Goal: Check status: Check status

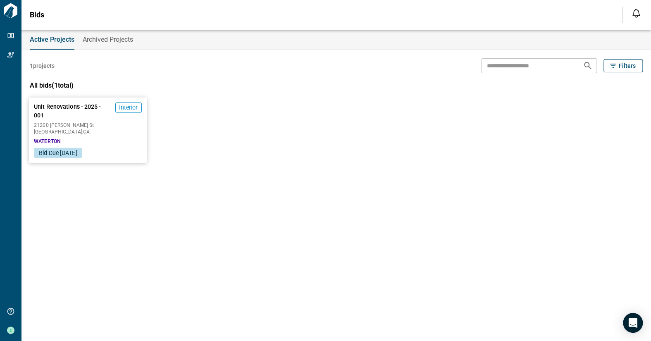
click at [101, 123] on span "21200 [PERSON_NAME] St" at bounding box center [87, 125] width 107 height 5
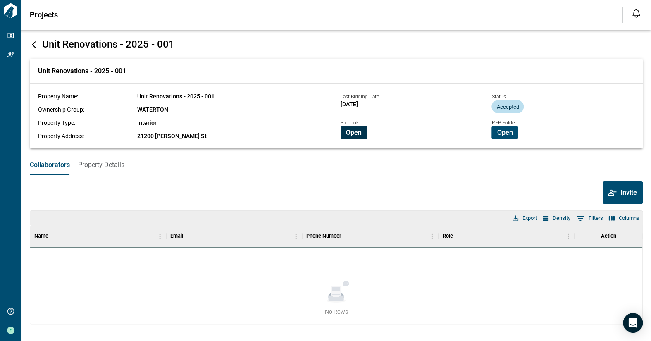
click at [357, 133] on span "Open" at bounding box center [354, 133] width 16 height 8
